Goal: Information Seeking & Learning: Learn about a topic

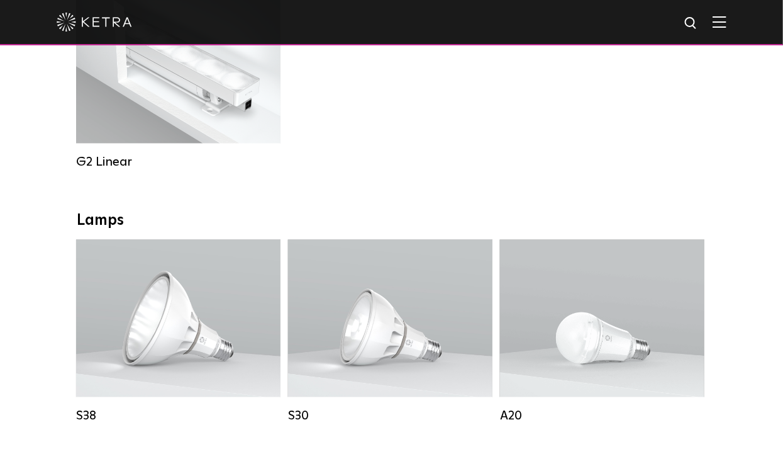
scroll to position [862, 0]
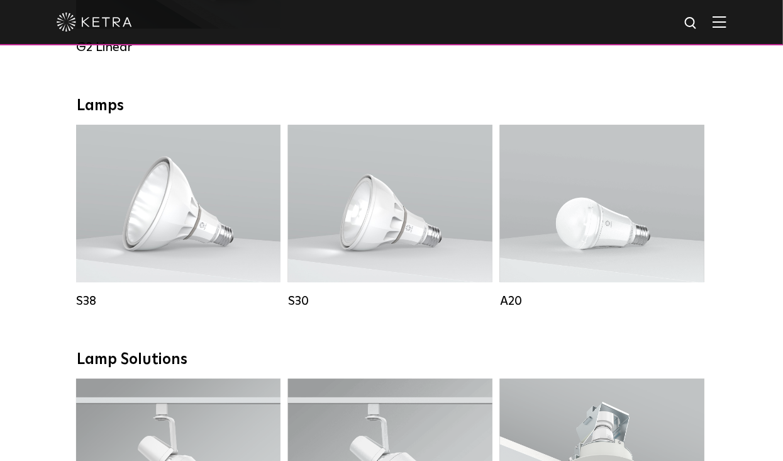
click at [622, 242] on div "Lumen Output: 600 / 800 Colors: White / Black Base Type: E26 Edison Base / GU24…" at bounding box center [602, 203] width 167 height 111
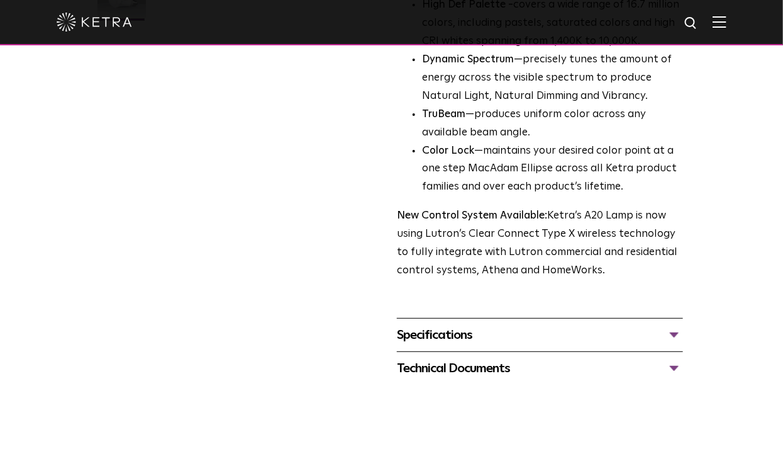
scroll to position [457, 0]
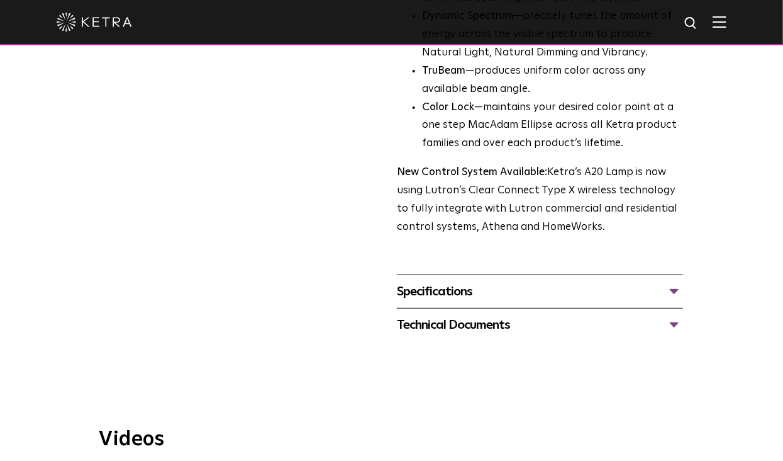
click at [450, 281] on div "Specifications" at bounding box center [540, 291] width 286 height 20
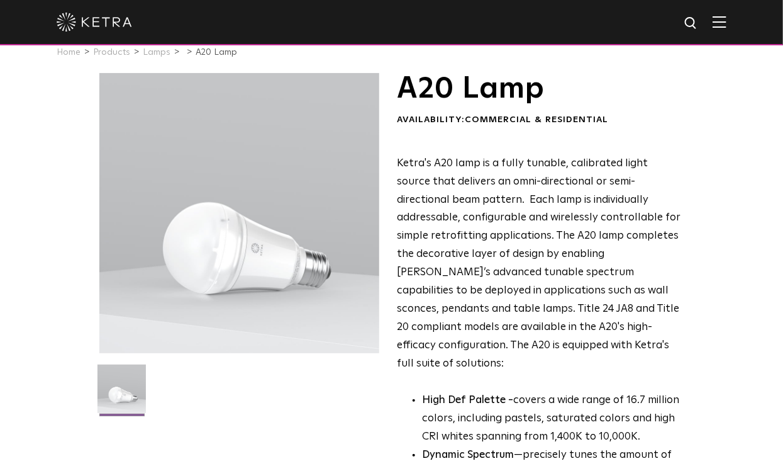
scroll to position [0, 0]
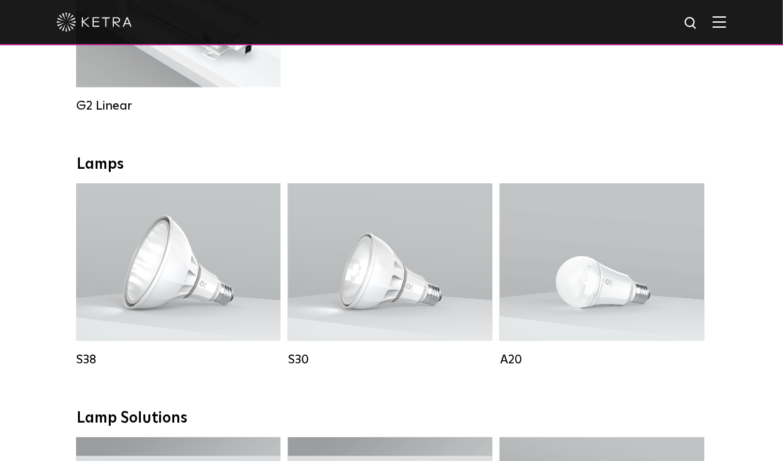
scroll to position [805, 0]
click at [396, 321] on div "Lumen Output: 1100 Colors: White / Black Base Type: E26 Edison Base / GU24 Beam…" at bounding box center [390, 260] width 204 height 157
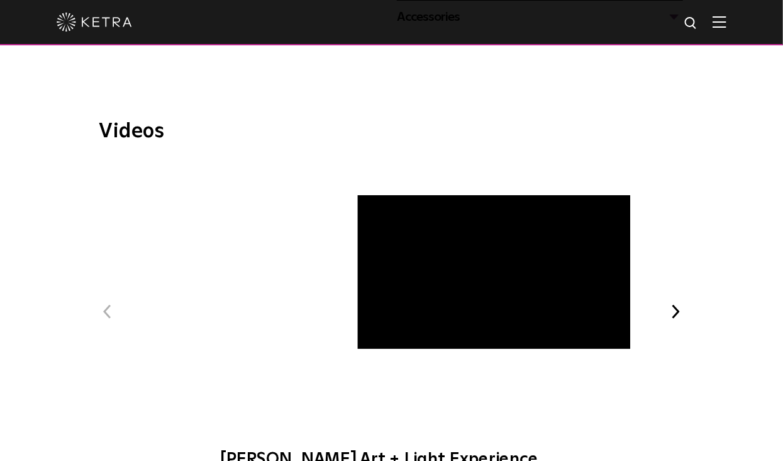
scroll to position [686, 0]
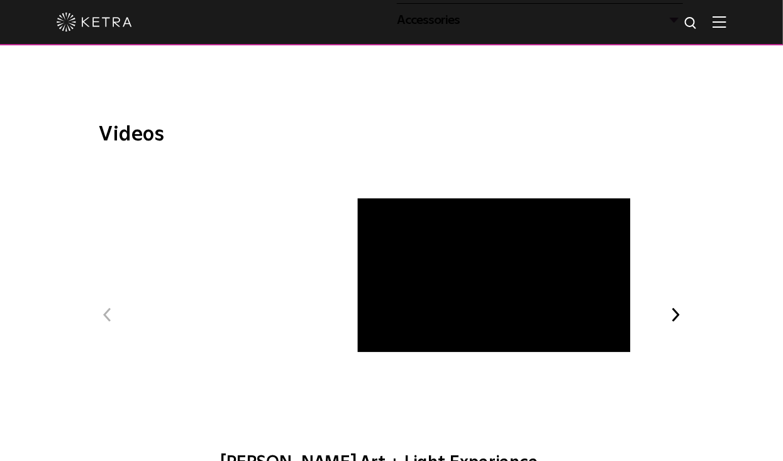
click at [657, 157] on div "Videos Previous [PERSON_NAME] Art + Light Experience [PERSON_NAME] Beauty + Lig…" at bounding box center [391, 304] width 585 height 358
click at [107, 314] on button "Previous" at bounding box center [107, 314] width 16 height 16
click at [674, 318] on button "Next" at bounding box center [676, 314] width 16 height 16
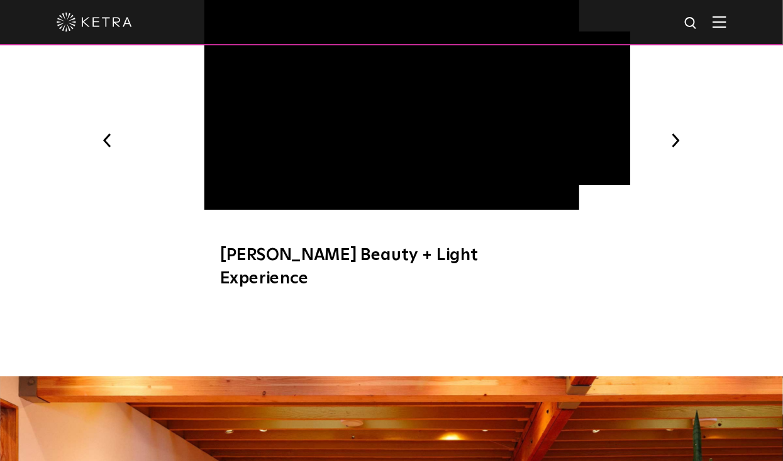
scroll to position [858, 0]
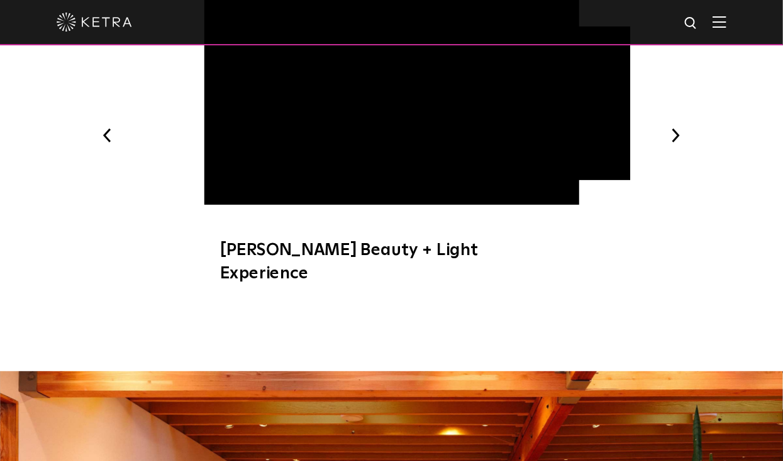
click at [676, 128] on button "Next" at bounding box center [676, 135] width 16 height 16
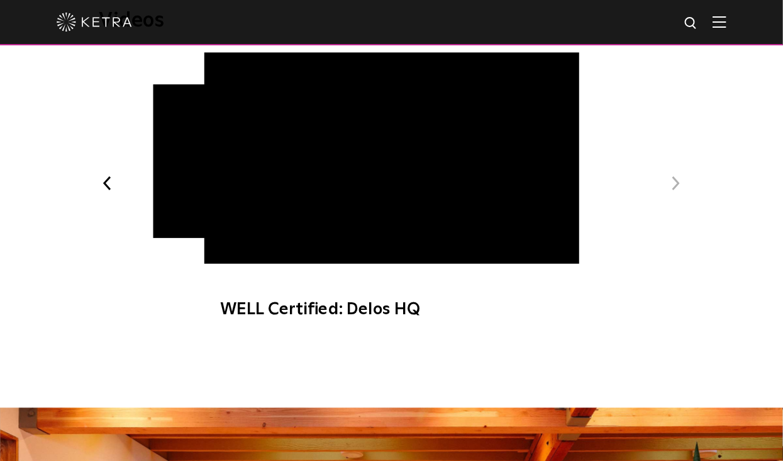
scroll to position [795, 0]
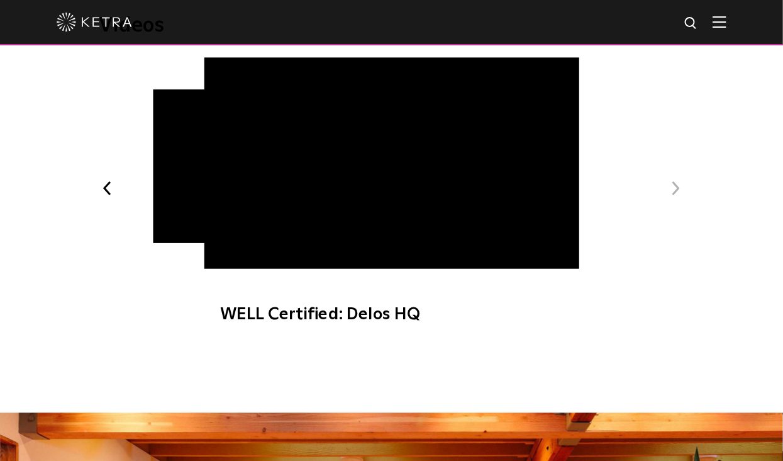
click at [673, 189] on button "Next" at bounding box center [676, 188] width 16 height 16
click at [109, 189] on button "Previous" at bounding box center [107, 188] width 16 height 16
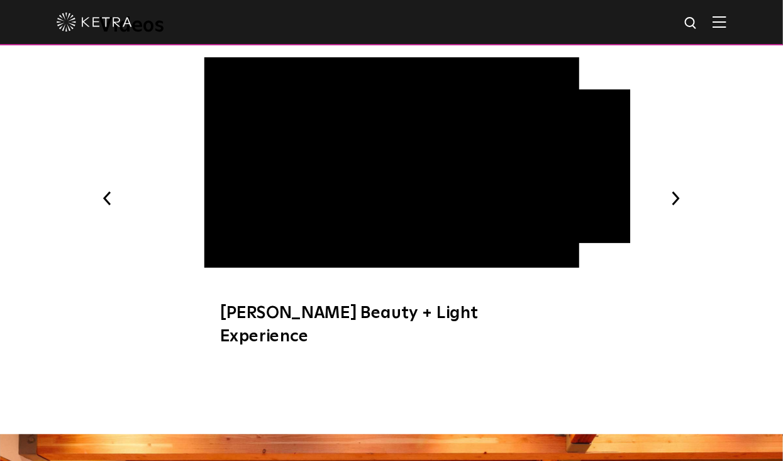
click at [109, 190] on button "Previous" at bounding box center [107, 198] width 16 height 16
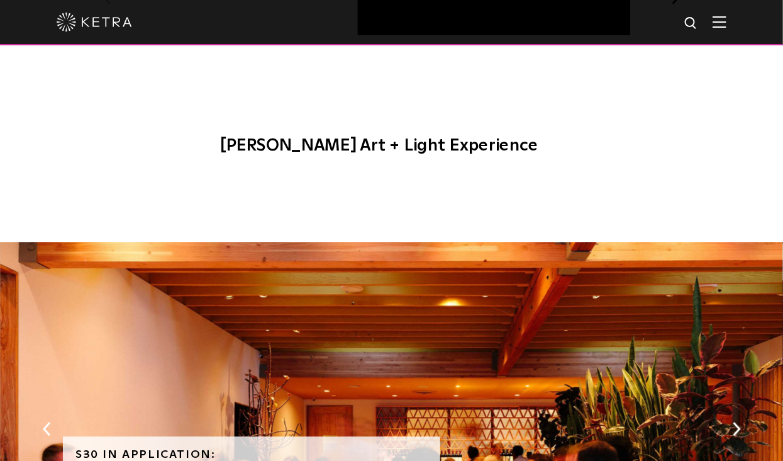
scroll to position [889, 0]
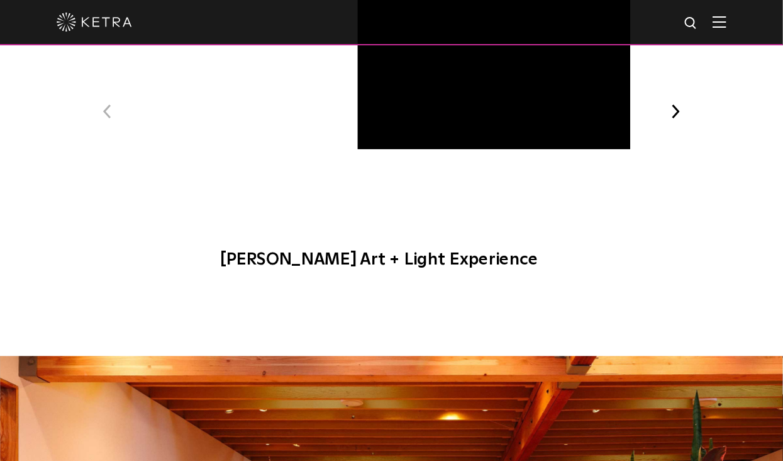
click at [109, 116] on button "Previous" at bounding box center [107, 111] width 16 height 16
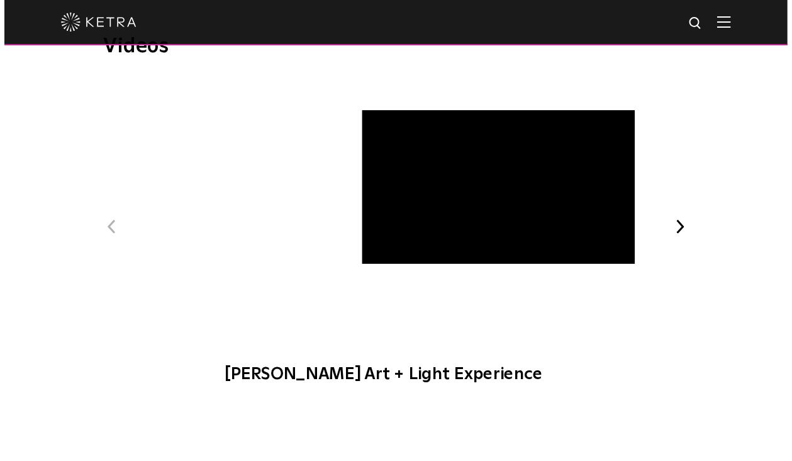
scroll to position [775, 0]
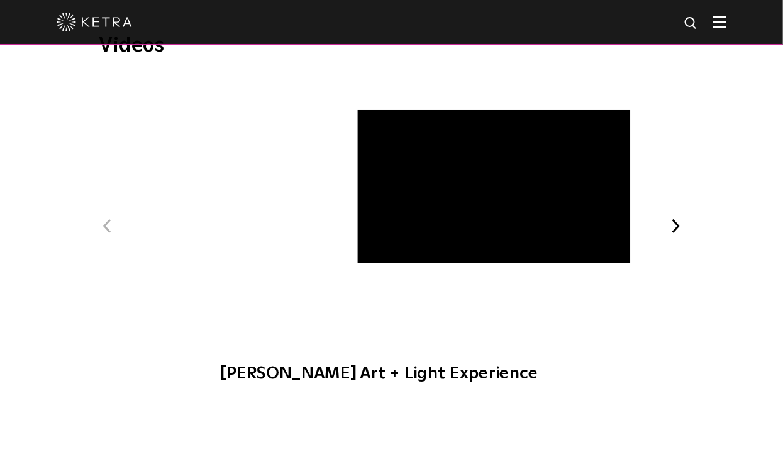
click at [399, 193] on span "[PERSON_NAME] Art + Light Experience" at bounding box center [391, 236] width 375 height 320
